Goal: Task Accomplishment & Management: Complete application form

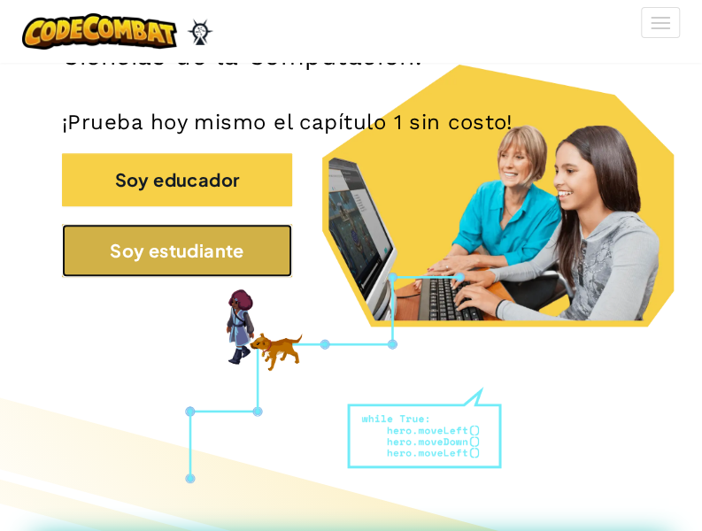
click at [235, 256] on button "Soy estudiante" at bounding box center [177, 250] width 230 height 53
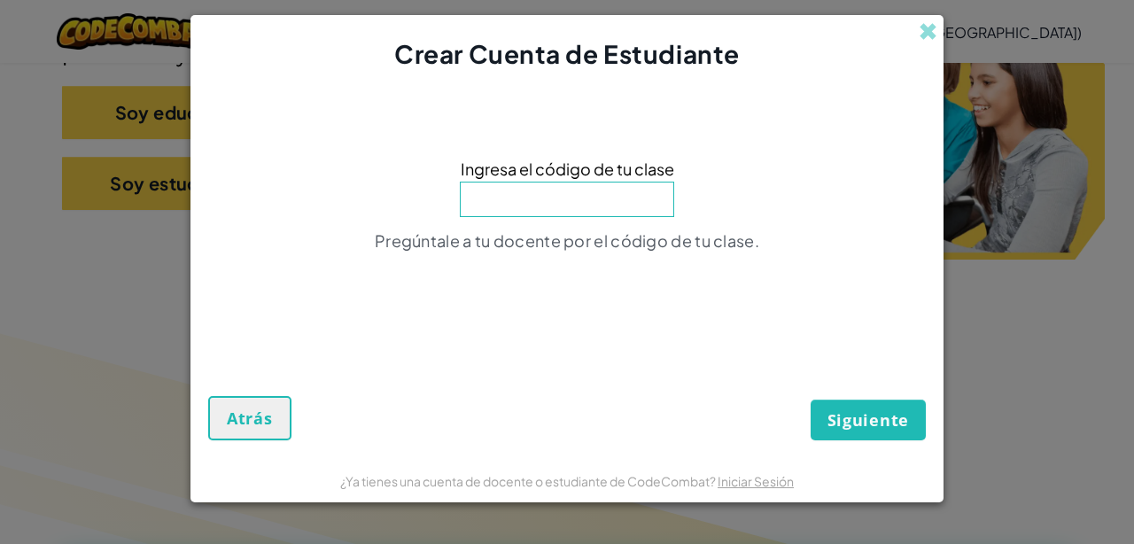
click at [639, 202] on input at bounding box center [567, 199] width 214 height 35
click at [593, 191] on input at bounding box center [567, 199] width 214 height 35
click at [701, 399] on button "Siguiente" at bounding box center [867, 419] width 115 height 41
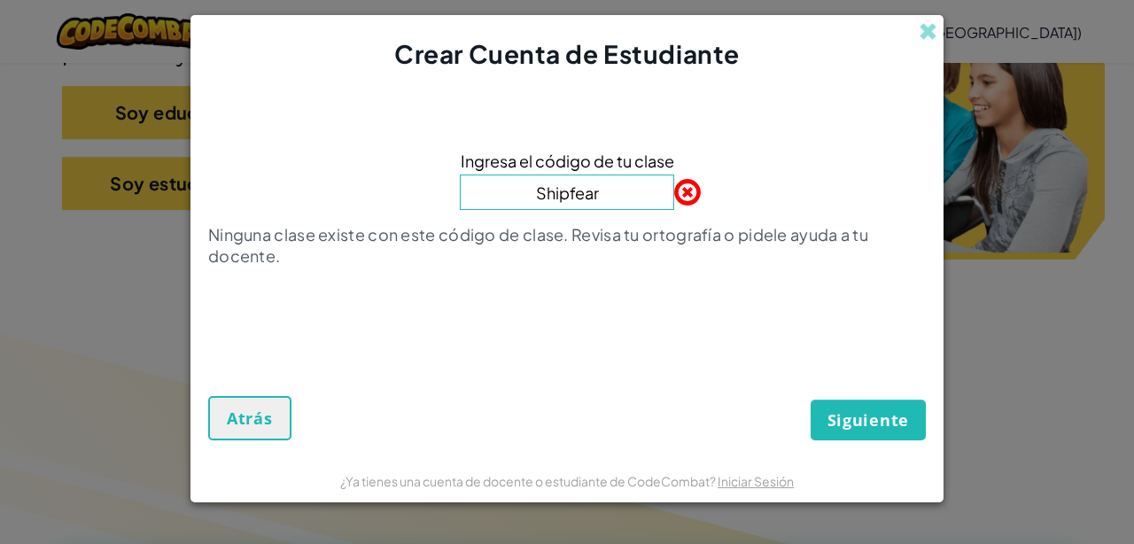
click at [610, 201] on input "Shipfear" at bounding box center [567, 191] width 214 height 35
type input "ShipfearDream"
click at [701, 399] on button "Siguiente" at bounding box center [867, 419] width 115 height 41
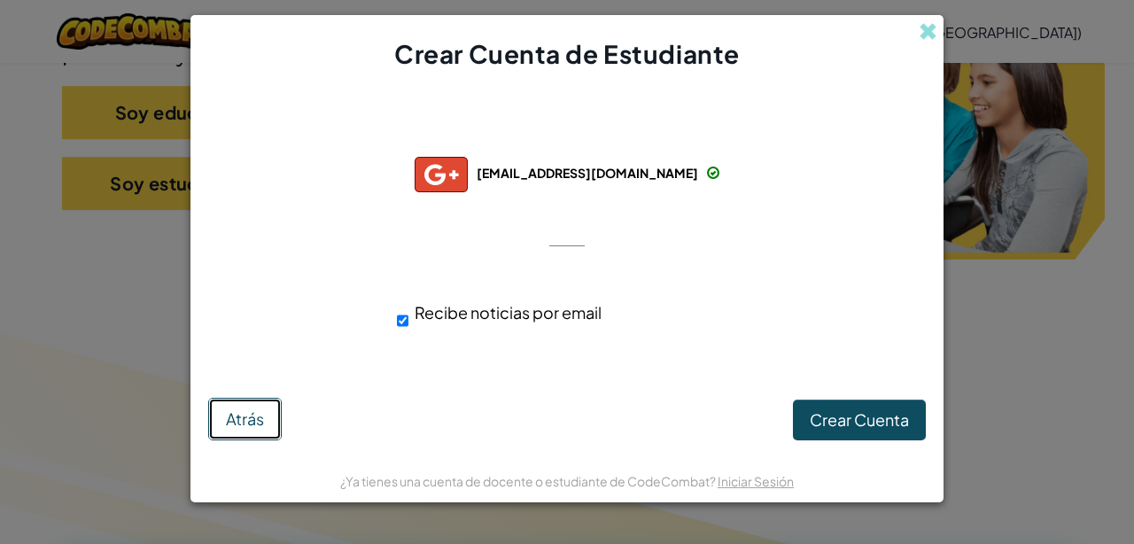
click at [243, 426] on span "Atrás" at bounding box center [245, 418] width 38 height 20
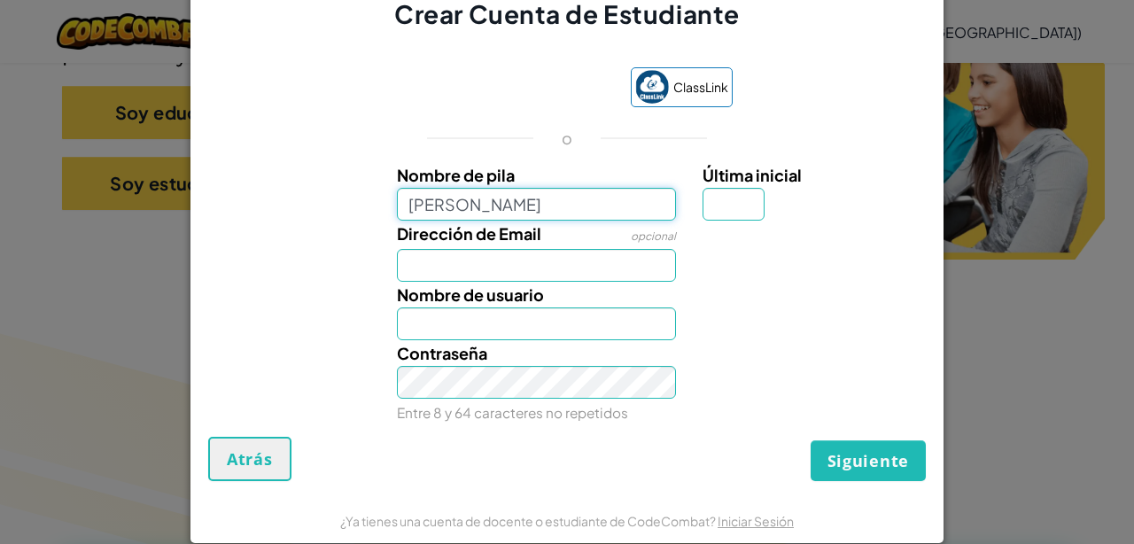
type input "[PERSON_NAME]"
click at [701, 203] on input "Última inicial" at bounding box center [733, 204] width 62 height 33
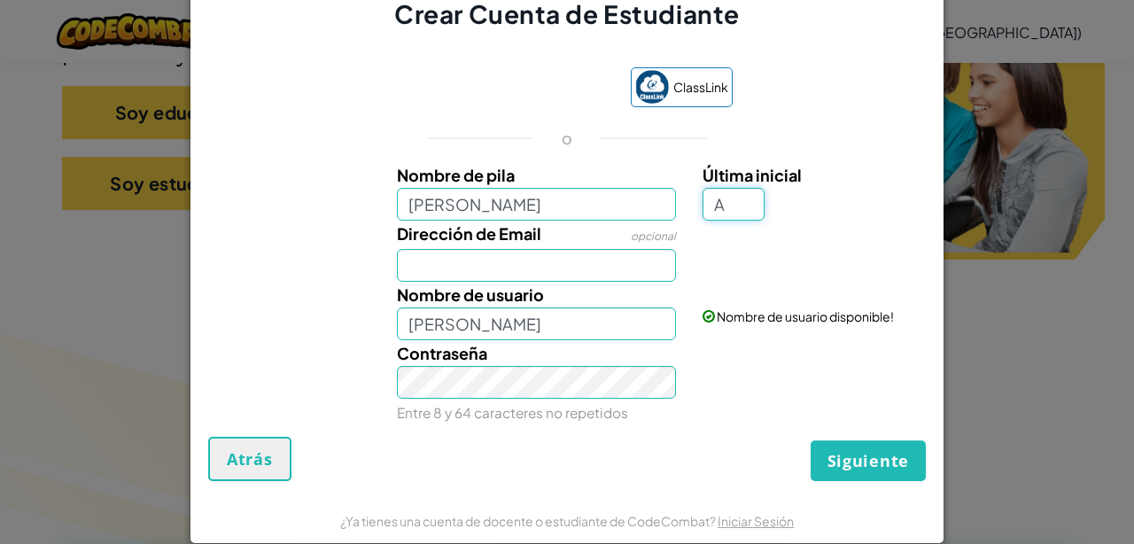
type input "A"
type input "[PERSON_NAME]"
click at [575, 267] on input "Dirección de Email" at bounding box center [537, 265] width 280 height 33
type input "al07158943@tecmilenio"
click at [533, 326] on input "[PERSON_NAME]" at bounding box center [537, 323] width 280 height 33
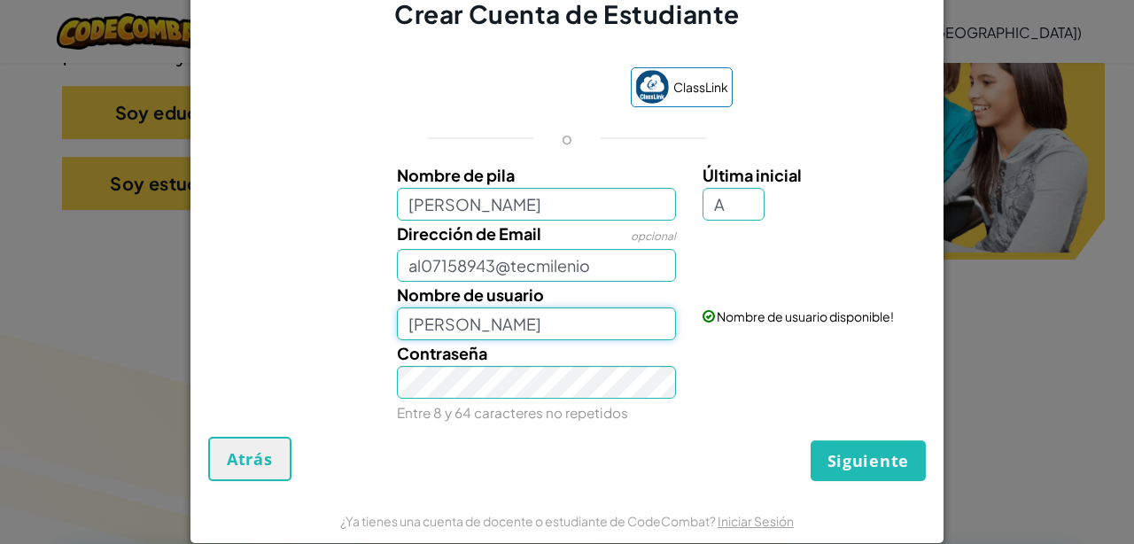
click at [566, 324] on input "[PERSON_NAME]" at bounding box center [537, 323] width 280 height 33
type input "[PERSON_NAME]"
click at [701, 440] on button "Siguiente" at bounding box center [867, 460] width 115 height 41
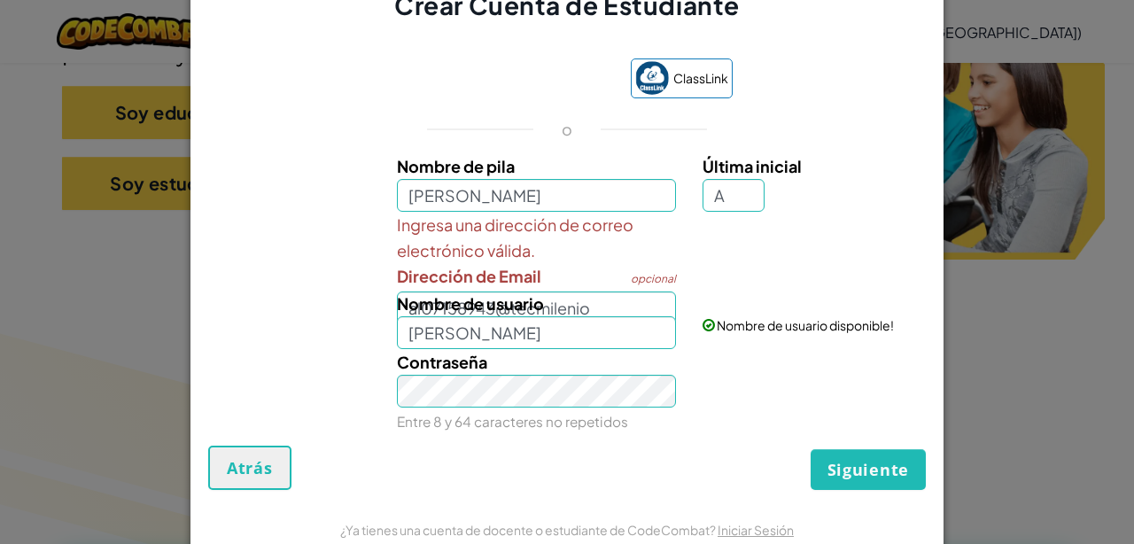
click at [556, 287] on div "Ingresa una dirección de correo electrónico válida. Dirección de Email opcional…" at bounding box center [536, 268] width 306 height 112
click at [583, 317] on input "[PERSON_NAME]" at bounding box center [537, 332] width 280 height 33
click at [588, 310] on div "Nombre de usuario [PERSON_NAME]" at bounding box center [536, 319] width 306 height 58
click at [589, 308] on div "Nombre de usuario [PERSON_NAME]" at bounding box center [536, 319] width 306 height 58
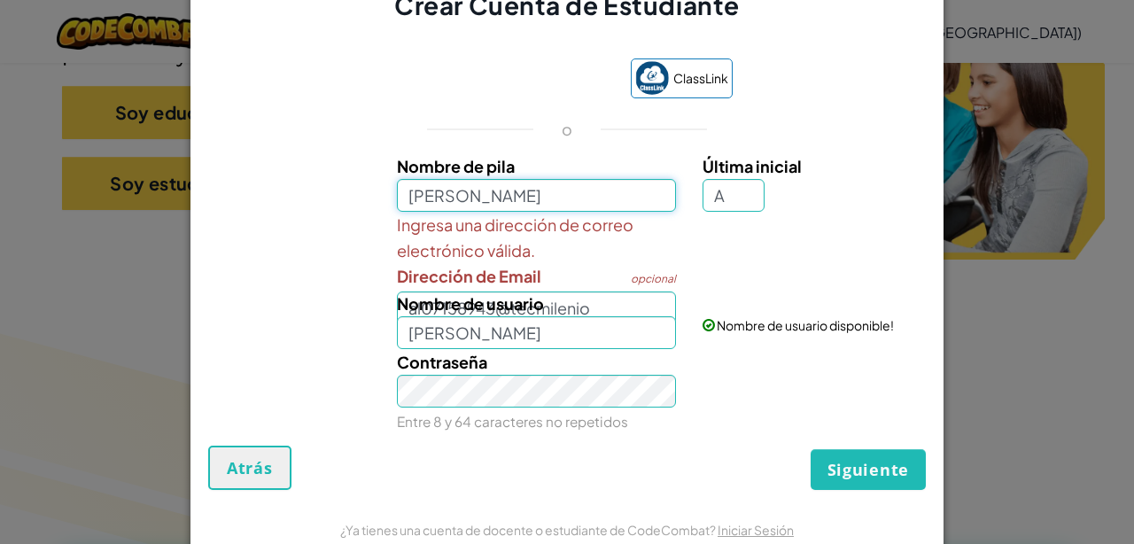
click at [540, 190] on input "[PERSON_NAME]" at bounding box center [537, 195] width 280 height 33
click at [571, 207] on input "[PERSON_NAME]" at bounding box center [537, 195] width 280 height 33
click at [602, 297] on div "Nombre de usuario [PERSON_NAME]" at bounding box center [536, 319] width 306 height 58
click at [456, 329] on input "[PERSON_NAME]" at bounding box center [537, 332] width 280 height 33
click at [577, 318] on input "[PERSON_NAME]" at bounding box center [537, 332] width 280 height 33
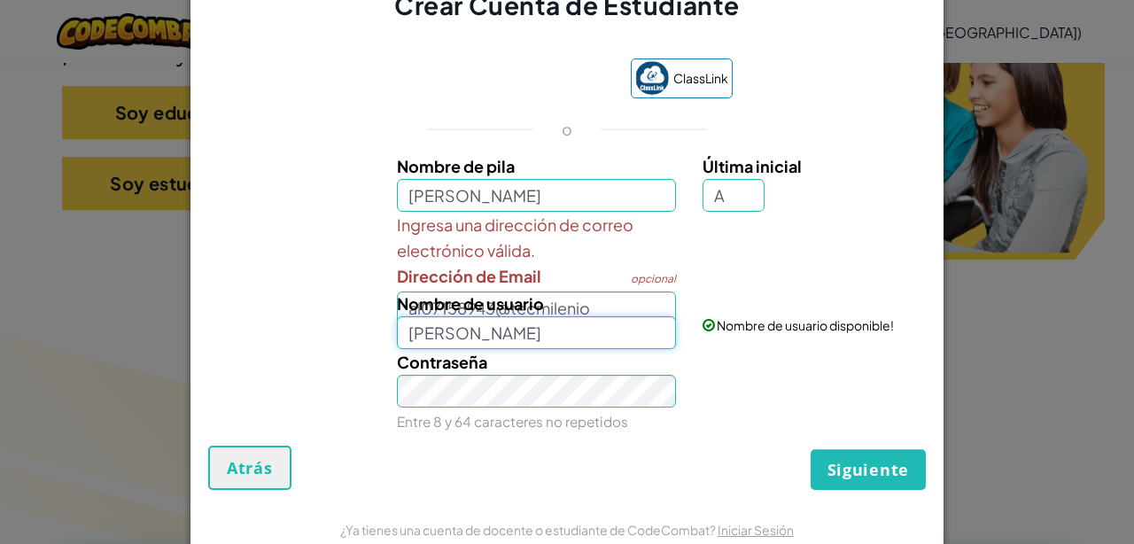
click at [583, 316] on input "[PERSON_NAME]" at bounding box center [537, 332] width 280 height 33
click at [594, 312] on div "Nombre de usuario [PERSON_NAME]" at bounding box center [536, 319] width 306 height 58
click at [576, 310] on div "Nombre de usuario [PERSON_NAME]" at bounding box center [536, 319] width 306 height 58
click at [232, 492] on form "ClassLink o Nombre de pila [PERSON_NAME] Última inicial A Ingresa una dirección…" at bounding box center [566, 265] width 753 height 484
click at [232, 483] on button "Atrás" at bounding box center [249, 467] width 83 height 44
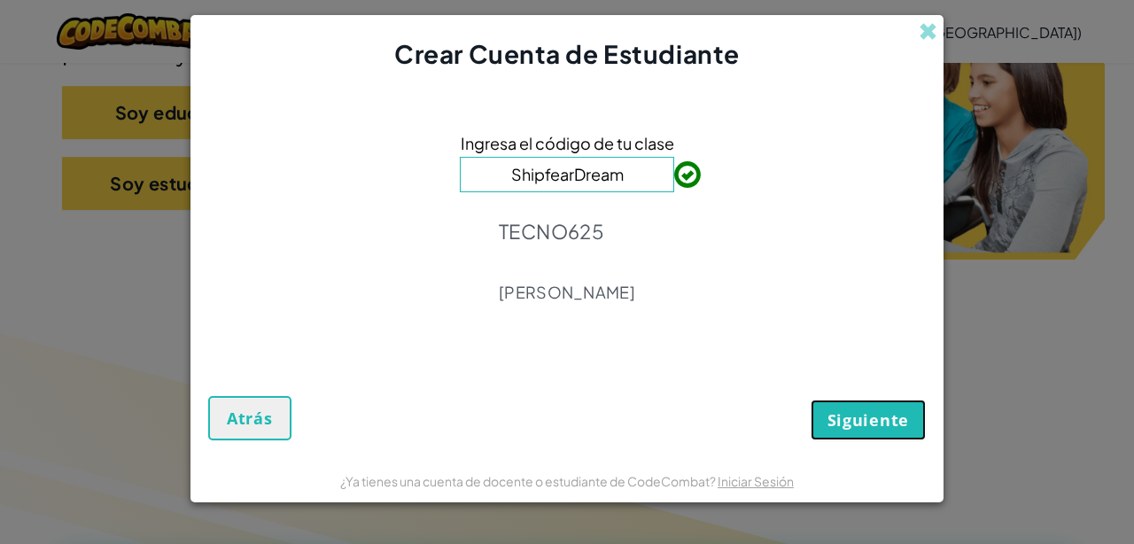
click at [701, 411] on span "Siguiente" at bounding box center [867, 419] width 81 height 21
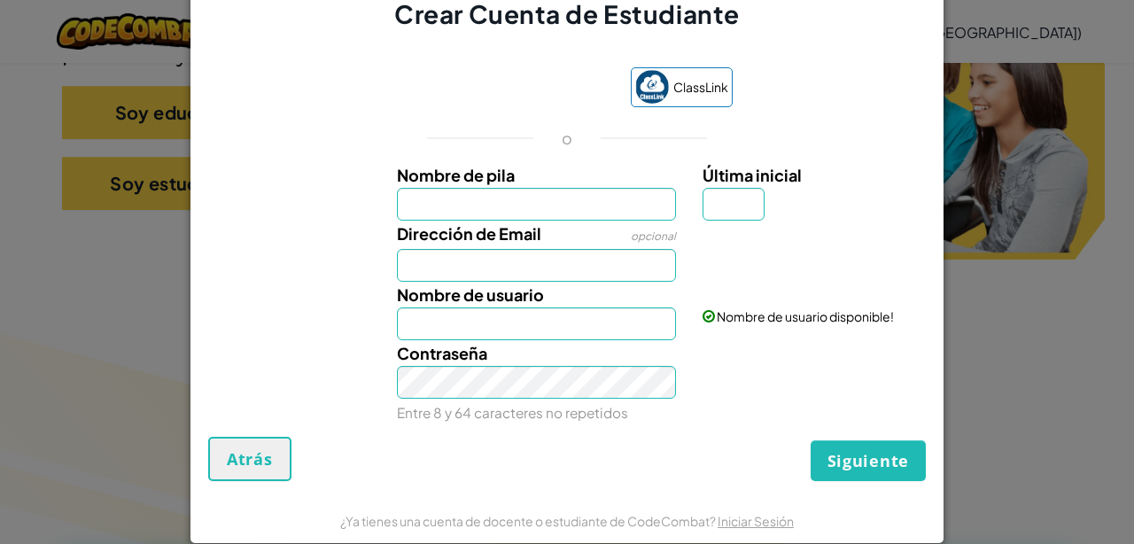
click at [526, 205] on input "Nombre de pila" at bounding box center [537, 204] width 280 height 33
type input "[PERSON_NAME]"
click at [701, 197] on div "Última inicial" at bounding box center [811, 191] width 219 height 58
click at [701, 201] on input "Última inicial" at bounding box center [733, 204] width 62 height 33
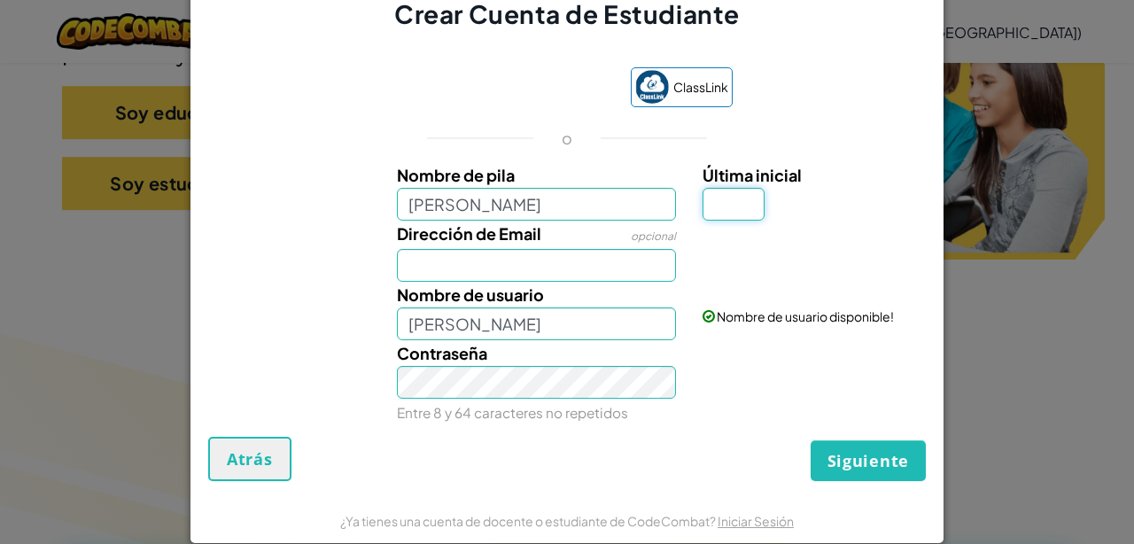
type input "a"
type input "A"
type input "[PERSON_NAME]"
click at [562, 260] on input "Dirección de Email" at bounding box center [537, 265] width 280 height 33
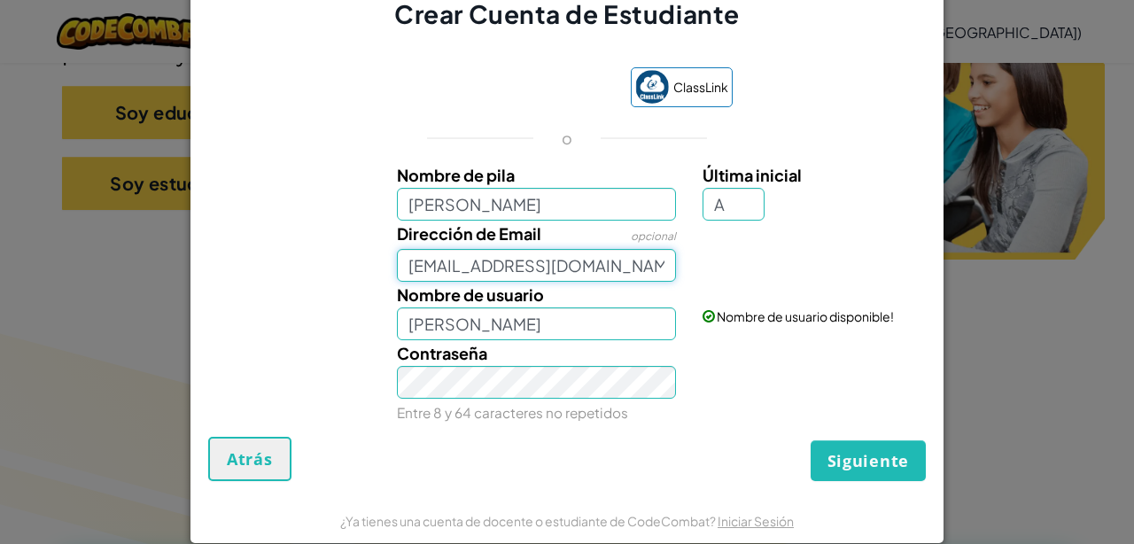
type input "[EMAIL_ADDRESS][DOMAIN_NAME]"
click at [561, 323] on input "[PERSON_NAME]" at bounding box center [537, 323] width 280 height 33
click at [552, 322] on input "[PERSON_NAME]" at bounding box center [537, 323] width 280 height 33
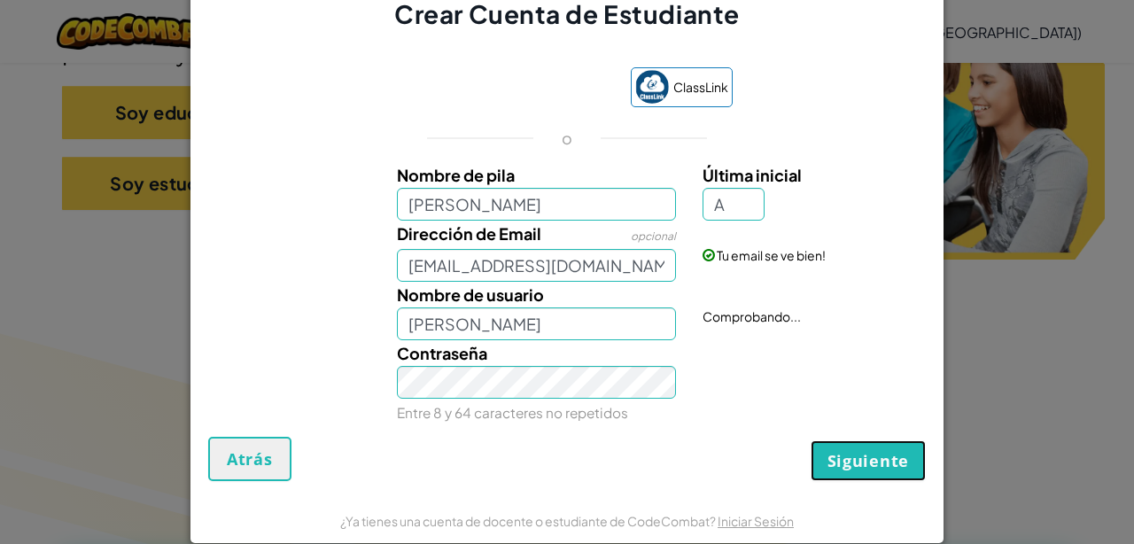
click at [701, 462] on span "Siguiente" at bounding box center [867, 460] width 81 height 21
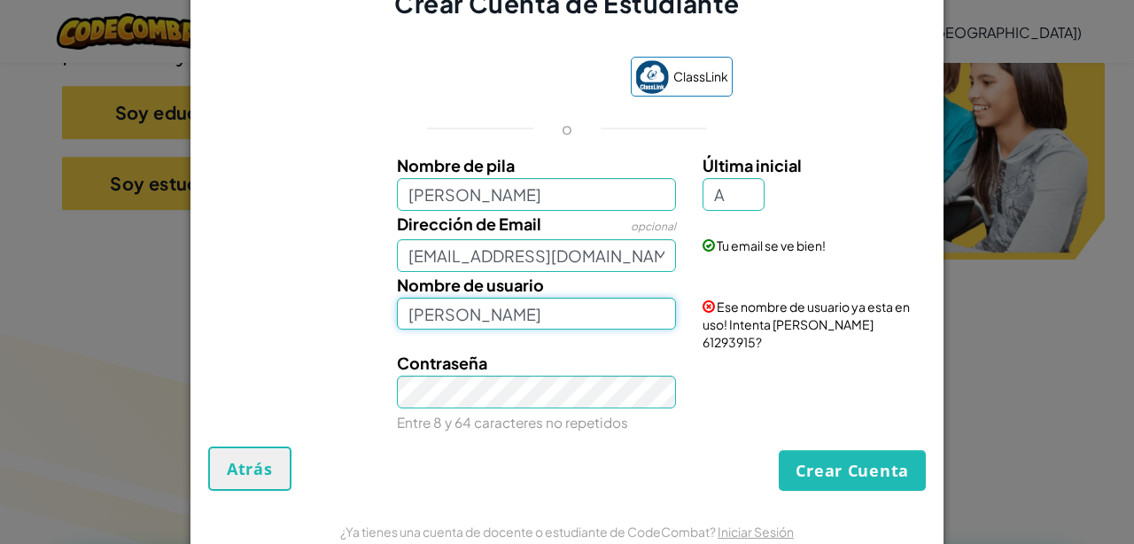
click at [497, 322] on input "[PERSON_NAME]" at bounding box center [537, 314] width 280 height 33
type input "[PERSON_NAME]"
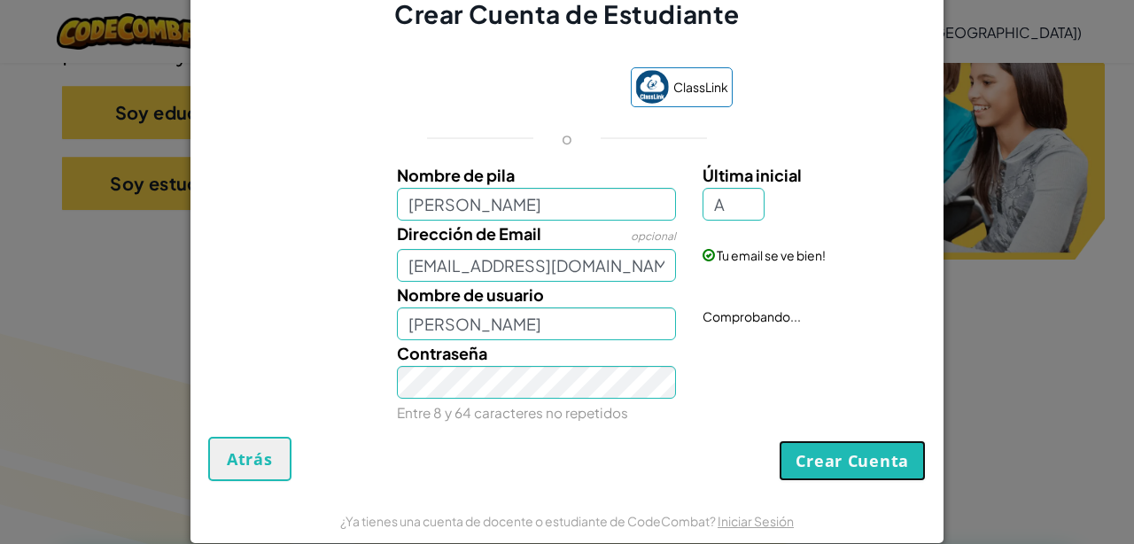
click at [701, 453] on button "Crear Cuenta" at bounding box center [851, 460] width 147 height 41
click at [701, 451] on button "Crear Cuenta" at bounding box center [851, 460] width 147 height 41
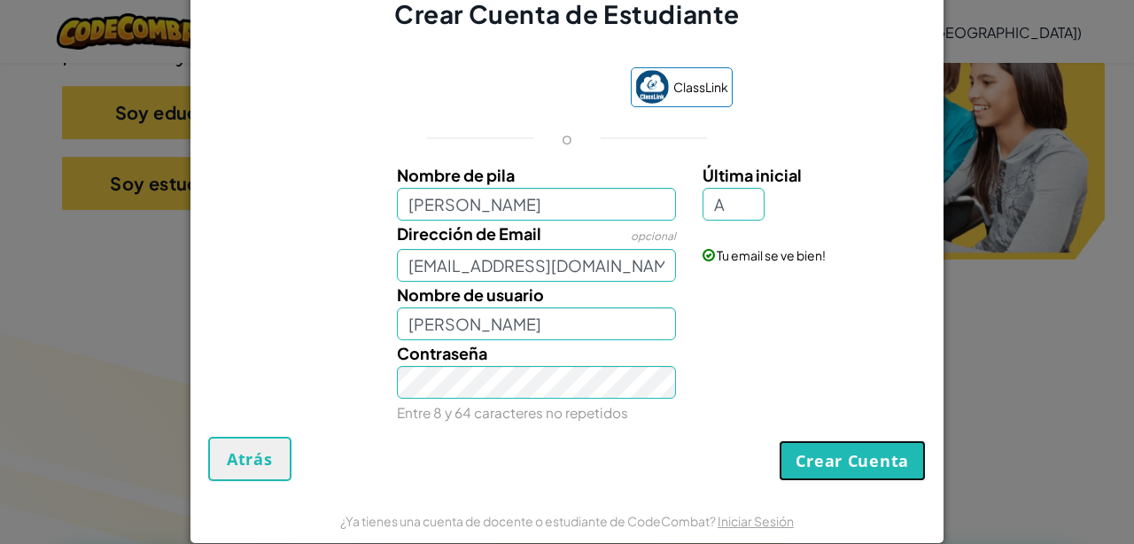
click at [701, 459] on button "Crear Cuenta" at bounding box center [851, 460] width 147 height 41
click at [701, 463] on button "Crear Cuenta" at bounding box center [851, 460] width 147 height 41
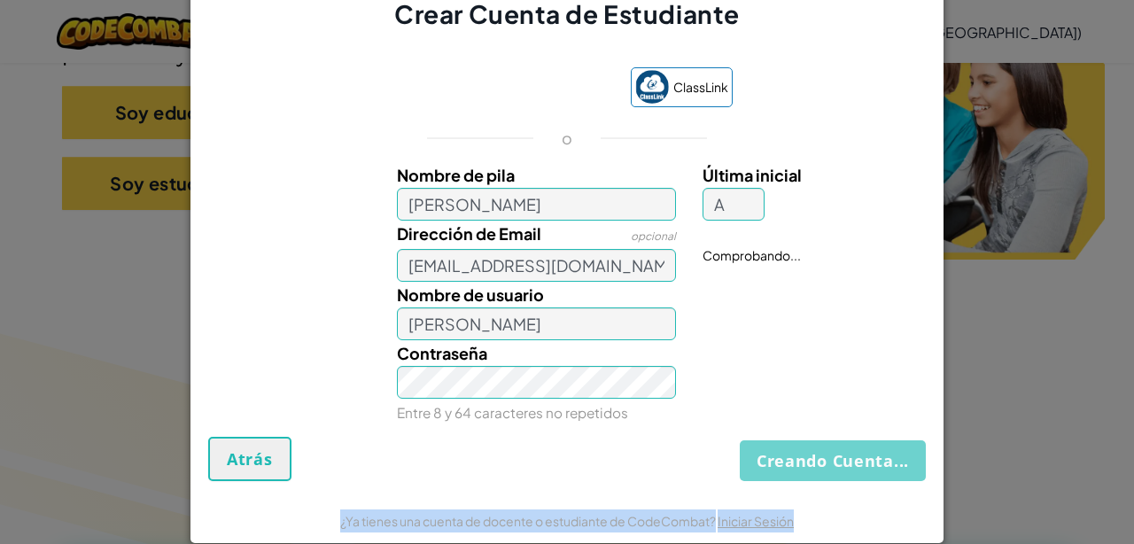
click at [701, 463] on div "Creando Cuenta... Atrás" at bounding box center [566, 459] width 717 height 44
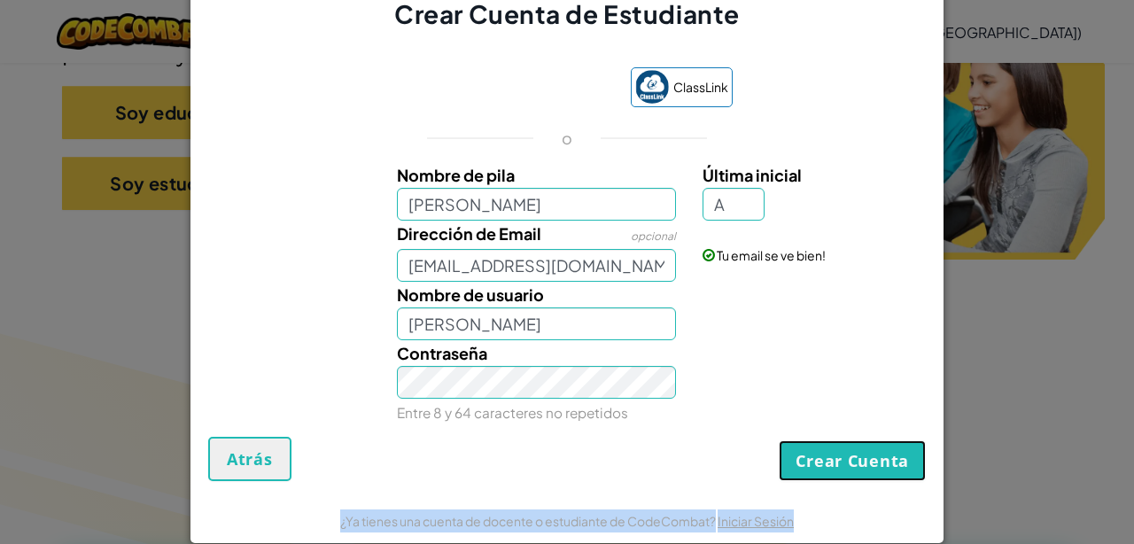
click at [701, 463] on button "Crear Cuenta" at bounding box center [851, 460] width 147 height 41
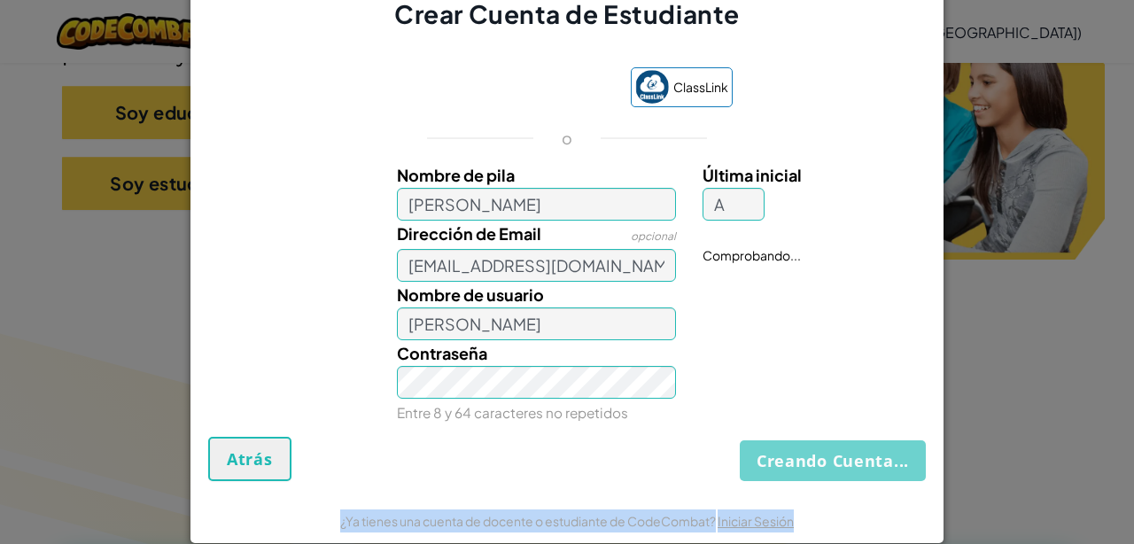
click at [701, 463] on div "Creando Cuenta... Atrás" at bounding box center [566, 459] width 717 height 44
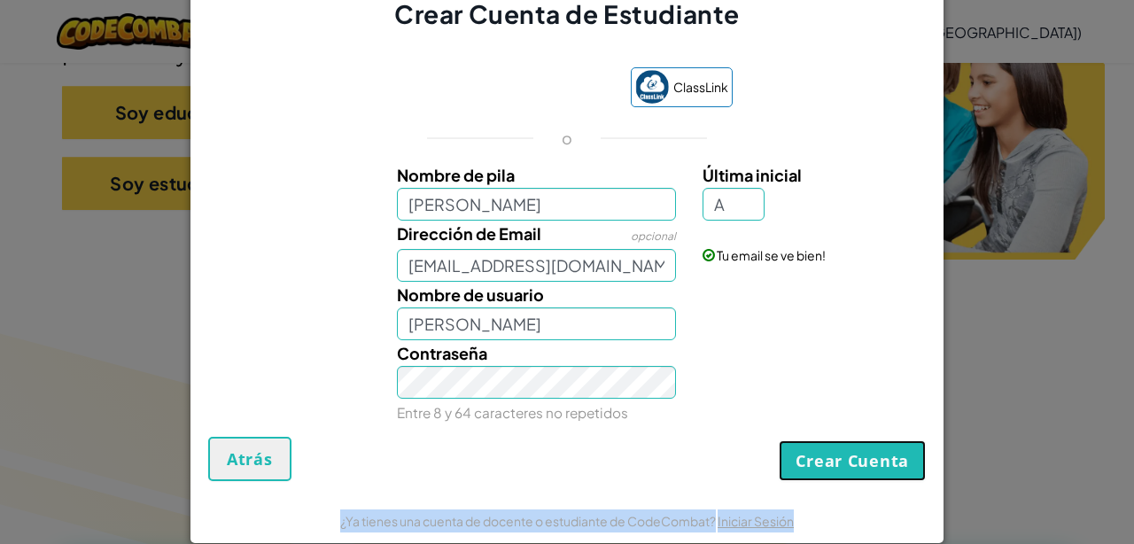
click at [701, 463] on button "Crear Cuenta" at bounding box center [851, 460] width 147 height 41
click at [701, 463] on div "Crear Cuenta Atrás" at bounding box center [566, 459] width 717 height 44
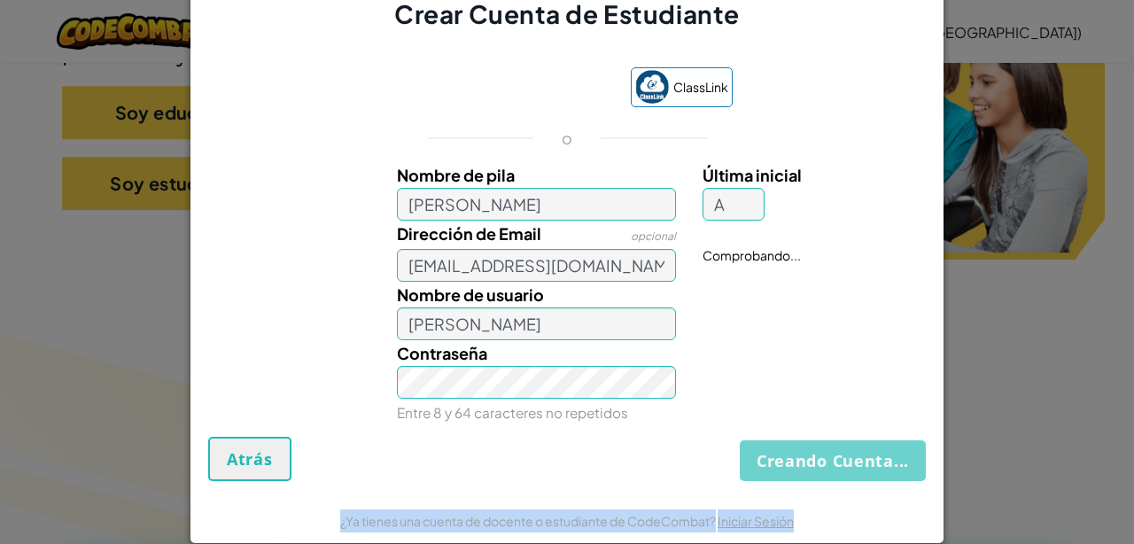
click at [701, 463] on div "Creando Cuenta... Atrás" at bounding box center [566, 459] width 717 height 44
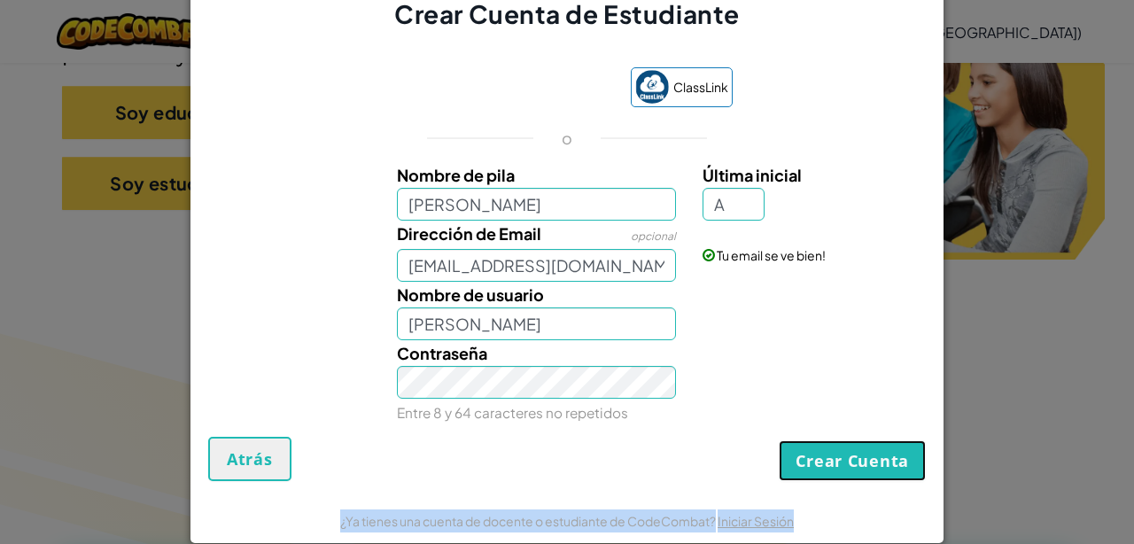
click at [701, 463] on button "Crear Cuenta" at bounding box center [851, 460] width 147 height 41
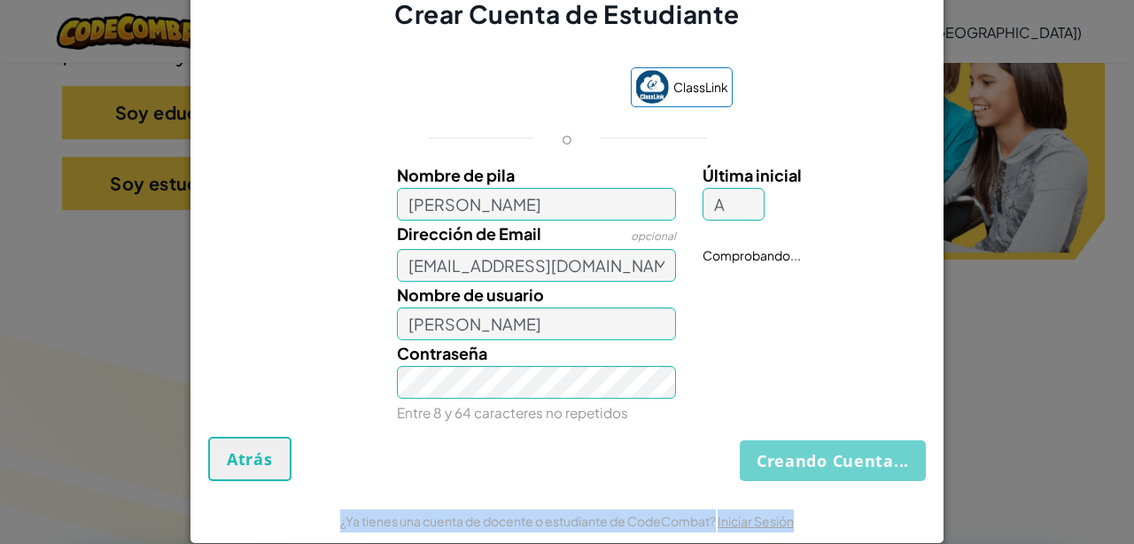
click at [701, 463] on div "Creando Cuenta... Atrás" at bounding box center [566, 459] width 717 height 44
click at [701, 463] on button "Creando Cuenta..." at bounding box center [832, 460] width 186 height 41
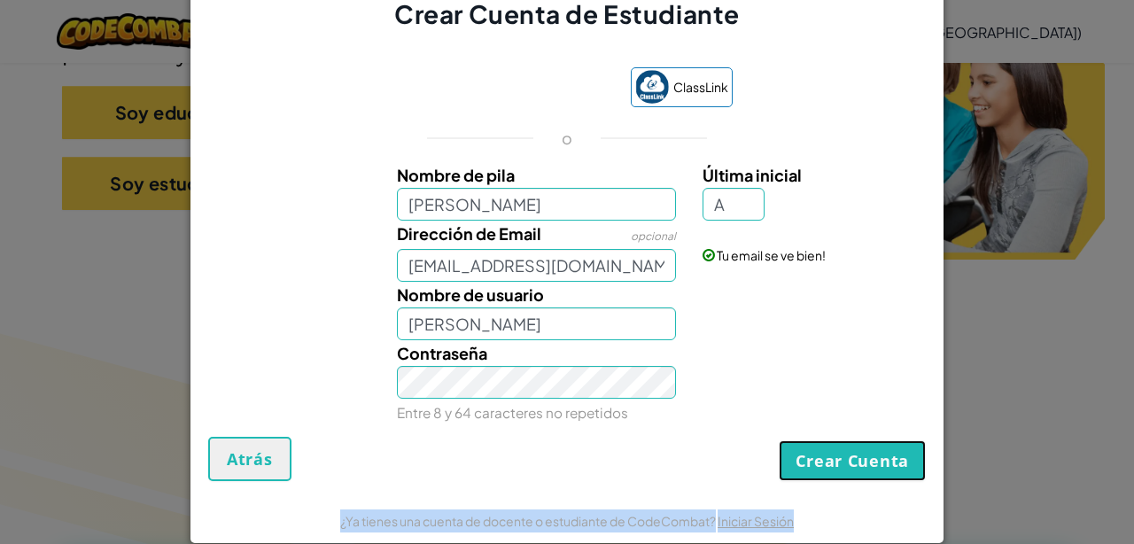
click at [701, 463] on button "Crear Cuenta" at bounding box center [851, 460] width 147 height 41
click at [701, 463] on div "Crear Cuenta Atrás" at bounding box center [566, 459] width 717 height 44
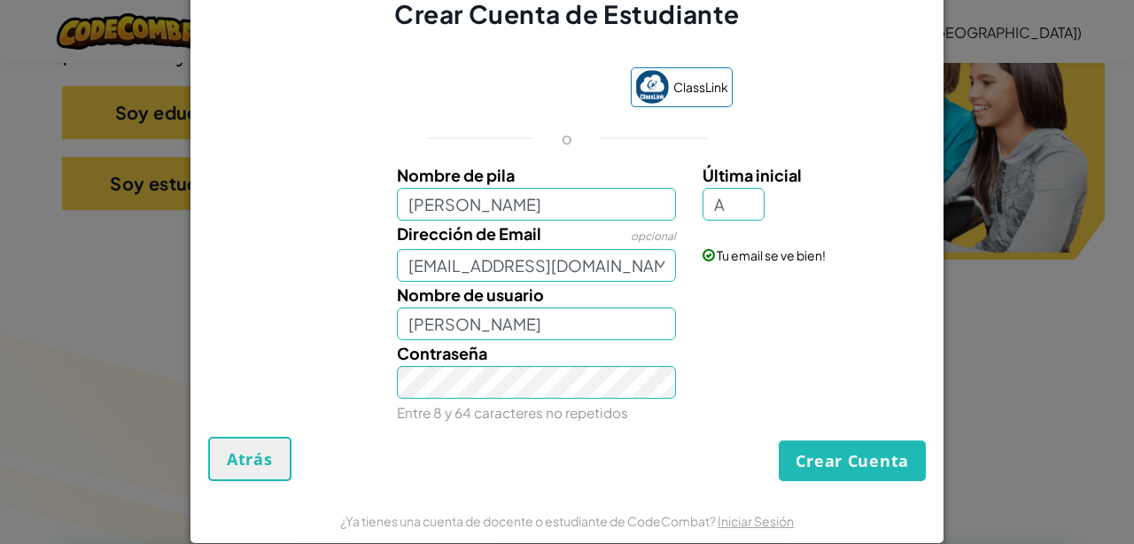
click at [578, 468] on div "Crear Cuenta Atrás" at bounding box center [566, 459] width 717 height 44
click at [701, 448] on button "Crear Cuenta" at bounding box center [851, 460] width 147 height 41
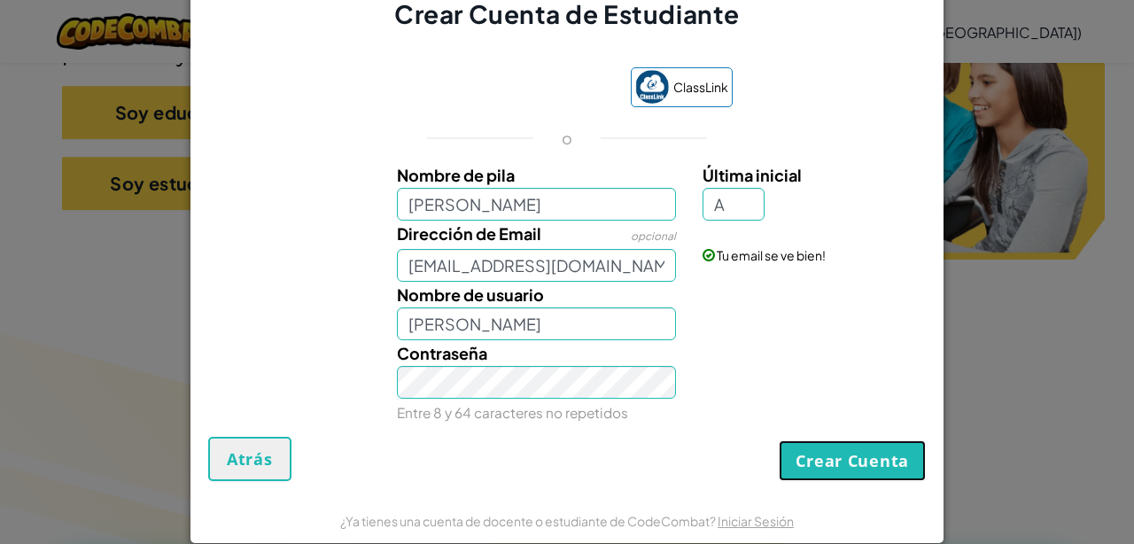
click at [701, 448] on button "Crear Cuenta" at bounding box center [851, 460] width 147 height 41
click at [701, 478] on button "Crear Cuenta" at bounding box center [851, 460] width 147 height 41
click at [701, 452] on button "Crear Cuenta" at bounding box center [851, 460] width 147 height 41
click at [701, 446] on button "Crear Cuenta" at bounding box center [851, 460] width 147 height 41
click at [701, 453] on button "Crear Cuenta" at bounding box center [851, 460] width 147 height 41
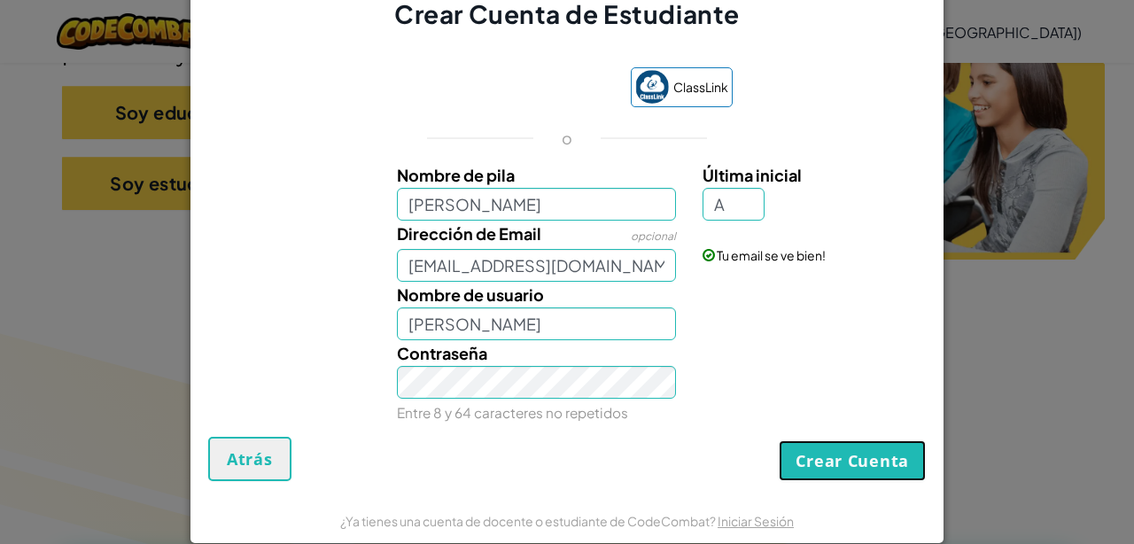
click at [701, 453] on button "Crear Cuenta" at bounding box center [851, 460] width 147 height 41
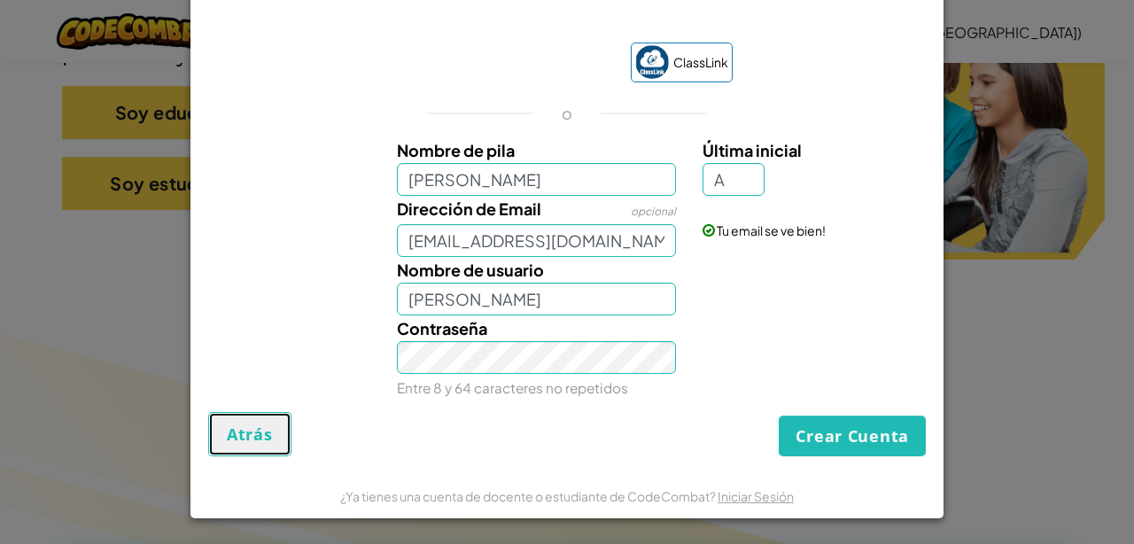
click at [267, 422] on button "Atrás" at bounding box center [249, 434] width 83 height 44
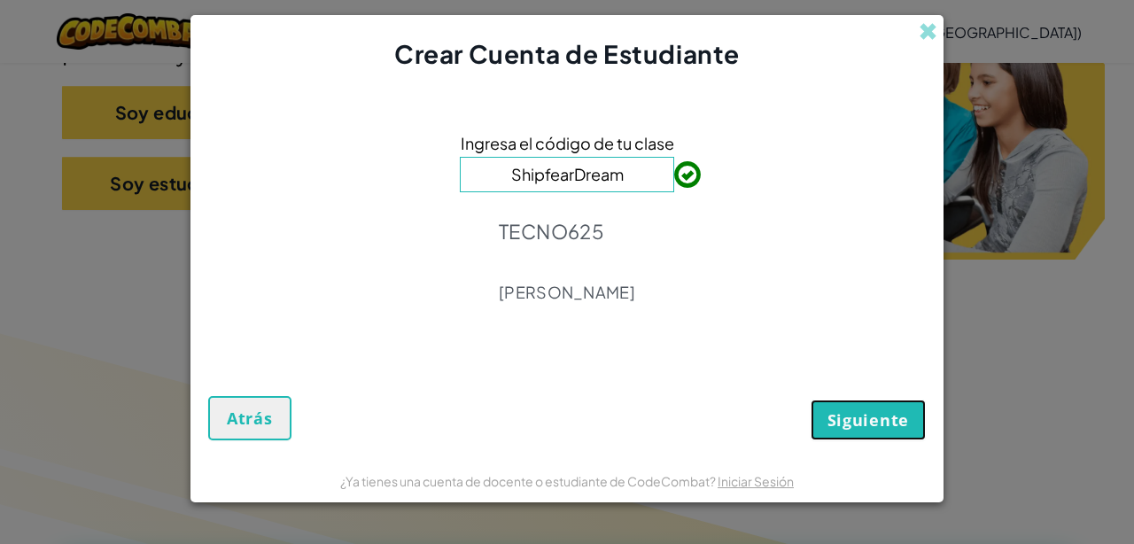
click at [701, 412] on button "Siguiente" at bounding box center [867, 419] width 115 height 41
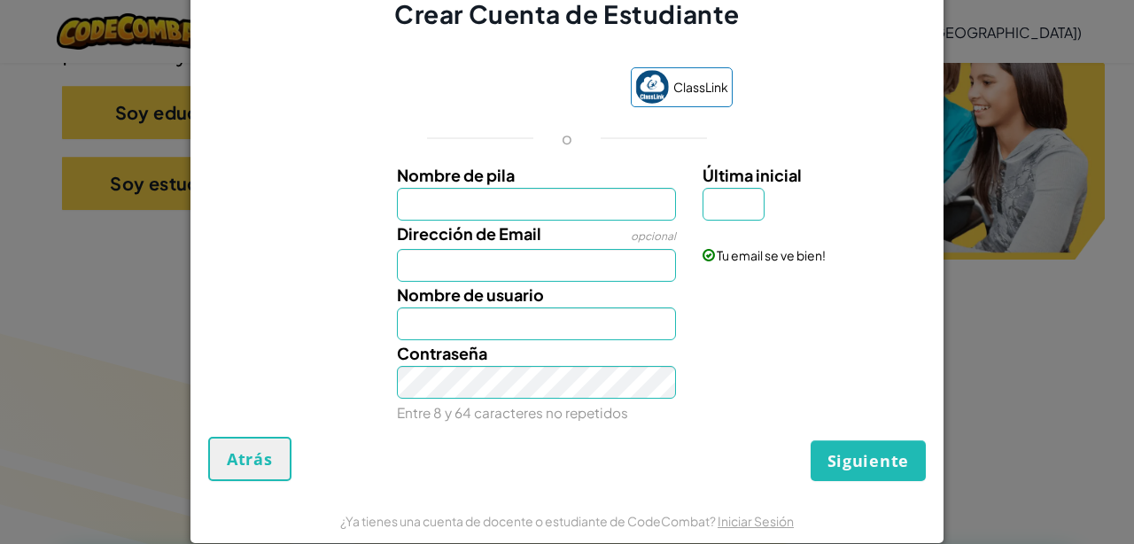
scroll to position [25, 0]
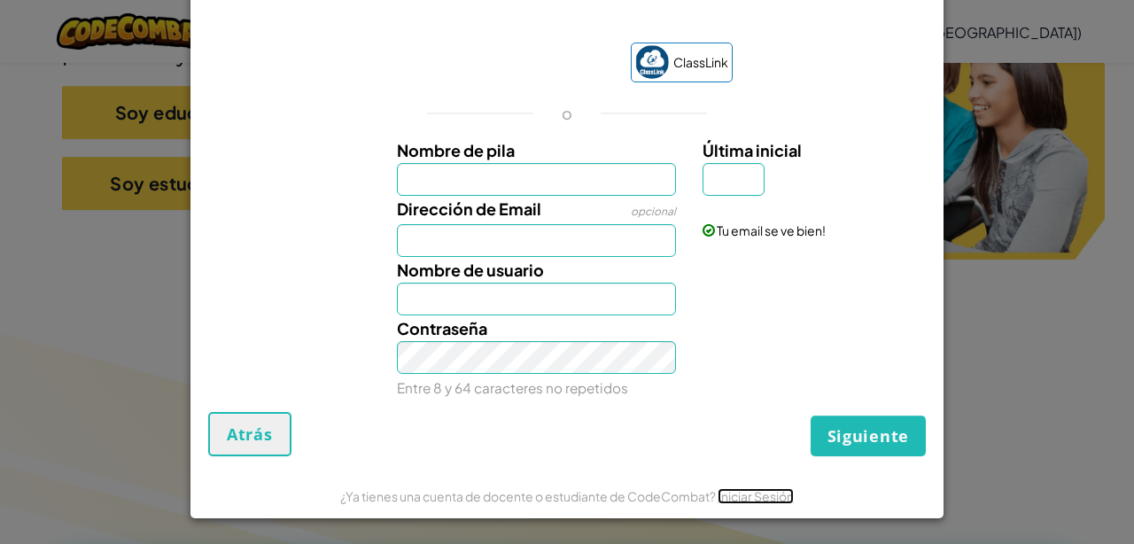
click at [701, 496] on link "Iniciar Sesión" at bounding box center [755, 496] width 76 height 16
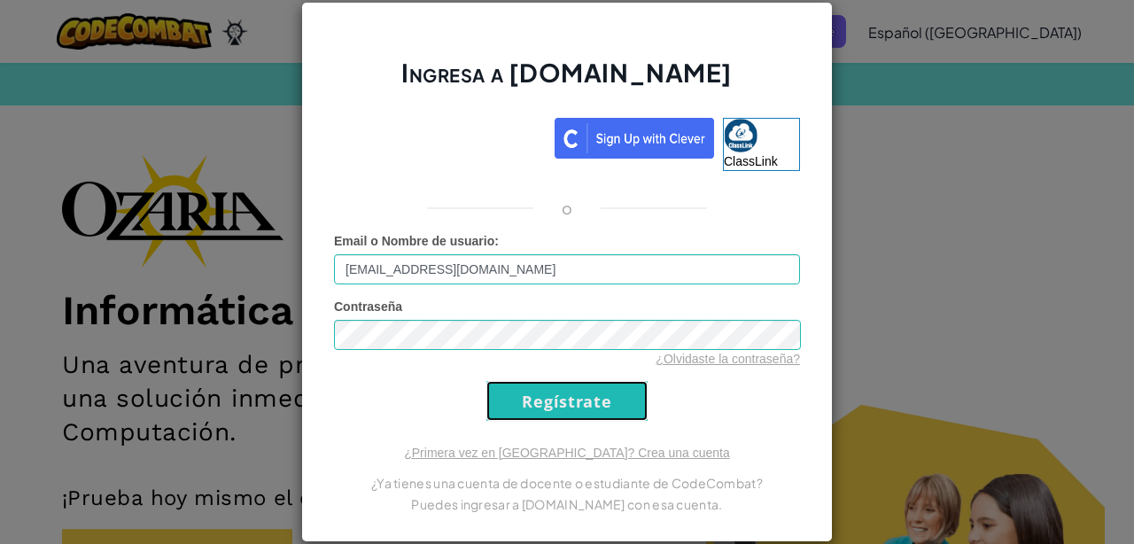
click at [522, 401] on input "Regístrate" at bounding box center [566, 401] width 161 height 40
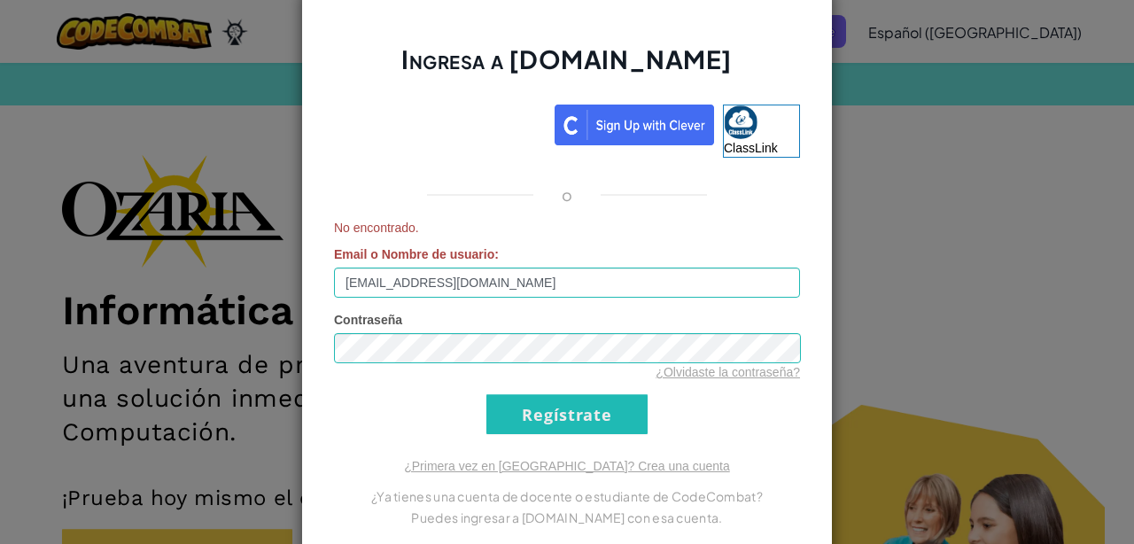
click at [701, 172] on div "Ingresa a [DOMAIN_NAME] ClassLink o No encontrado. Email o Nombre de usuario : …" at bounding box center [567, 272] width 1134 height 544
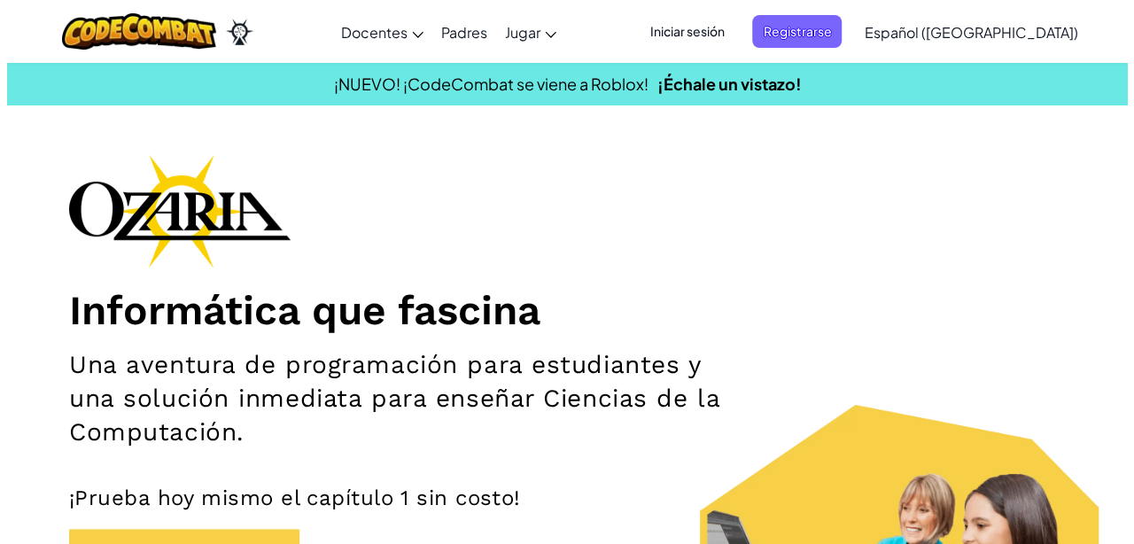
scroll to position [177, 0]
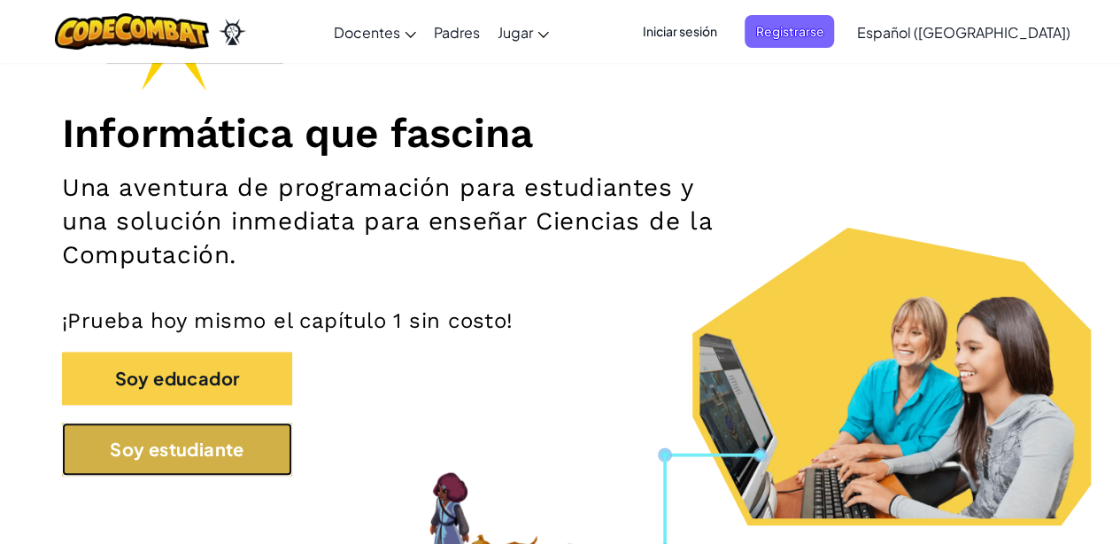
click at [193, 434] on button "Soy estudiante" at bounding box center [177, 448] width 230 height 53
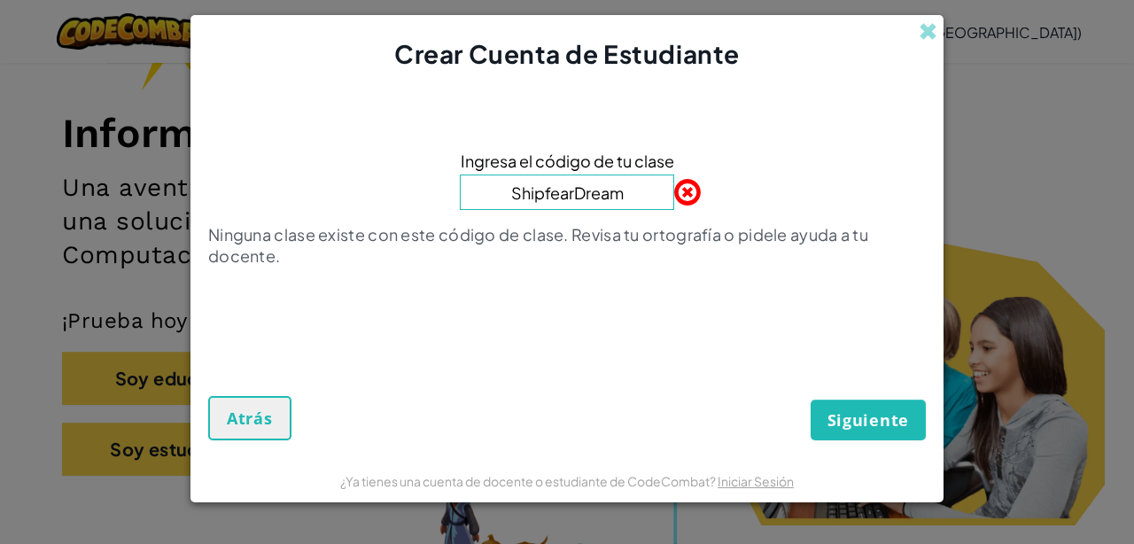
type input "ShipfearDream"
click at [701, 399] on button "Siguiente" at bounding box center [867, 419] width 115 height 41
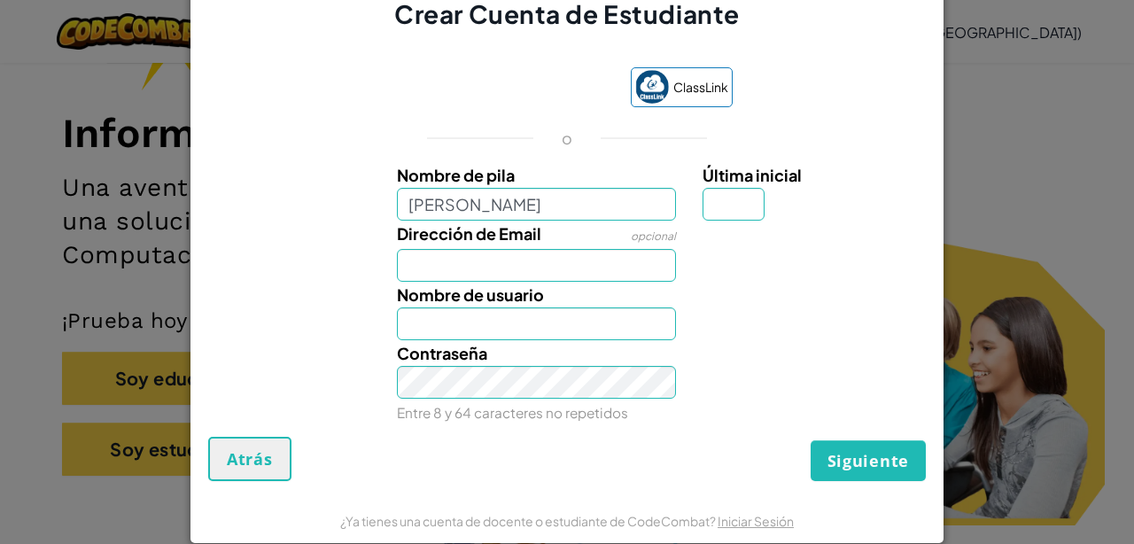
type input "[PERSON_NAME]"
click at [701, 204] on input "Última inicial" at bounding box center [733, 204] width 62 height 33
type input "A"
type input "[PERSON_NAME]"
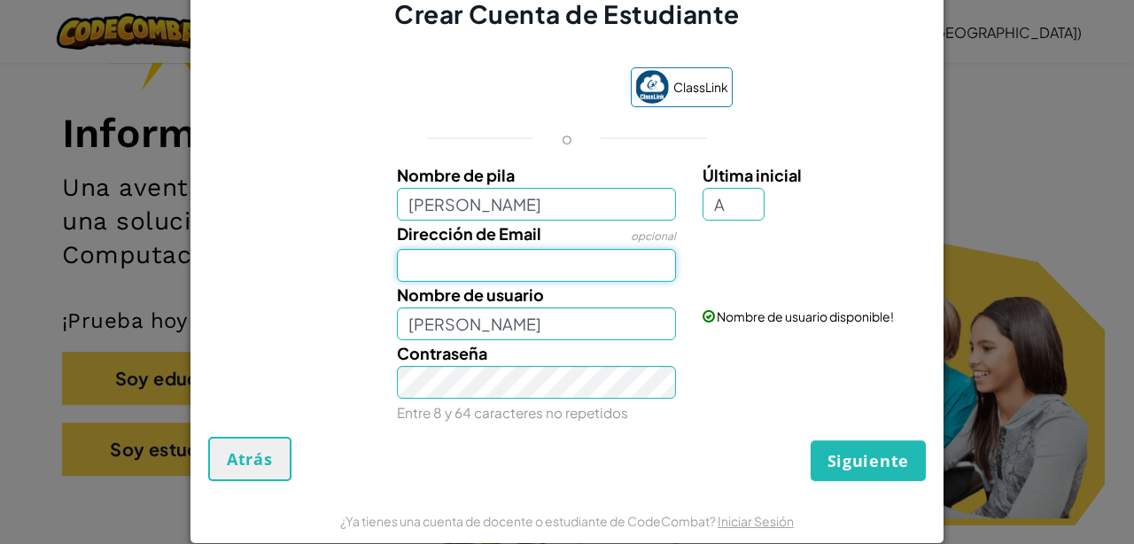
click at [556, 273] on input "Dirección de Email" at bounding box center [537, 265] width 280 height 33
type input "[EMAIL_ADDRESS][DOMAIN_NAME]"
click at [560, 320] on input "[PERSON_NAME]" at bounding box center [537, 323] width 280 height 33
type input "[PERSON_NAME]"
click at [701, 440] on button "Siguiente" at bounding box center [867, 460] width 115 height 41
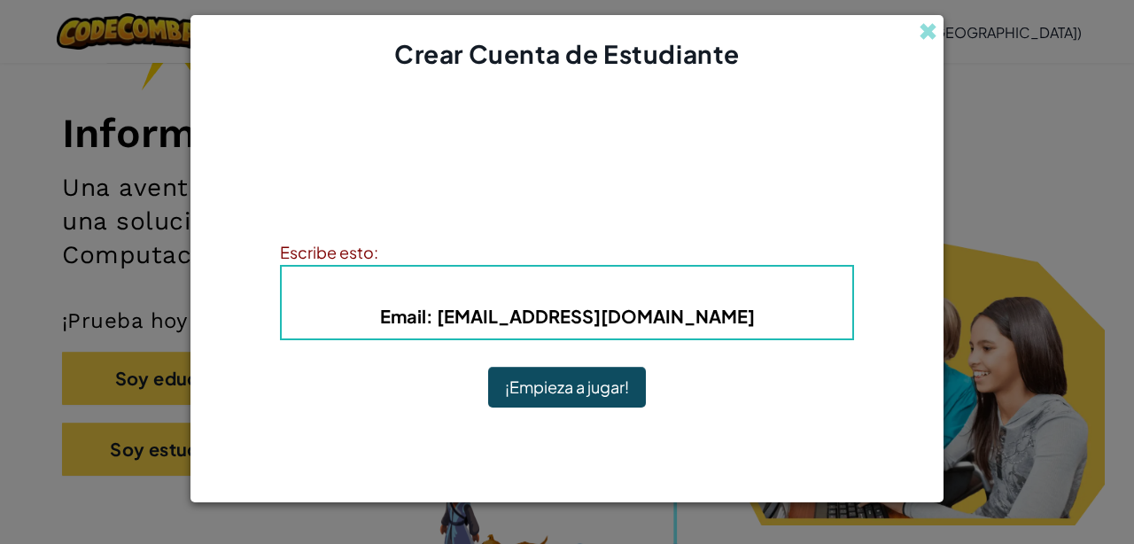
click at [640, 320] on b "Email : [EMAIL_ADDRESS][DOMAIN_NAME]" at bounding box center [567, 316] width 375 height 22
click at [604, 382] on button "¡Empieza a jugar!" at bounding box center [567, 387] width 158 height 41
